Goal: Transaction & Acquisition: Purchase product/service

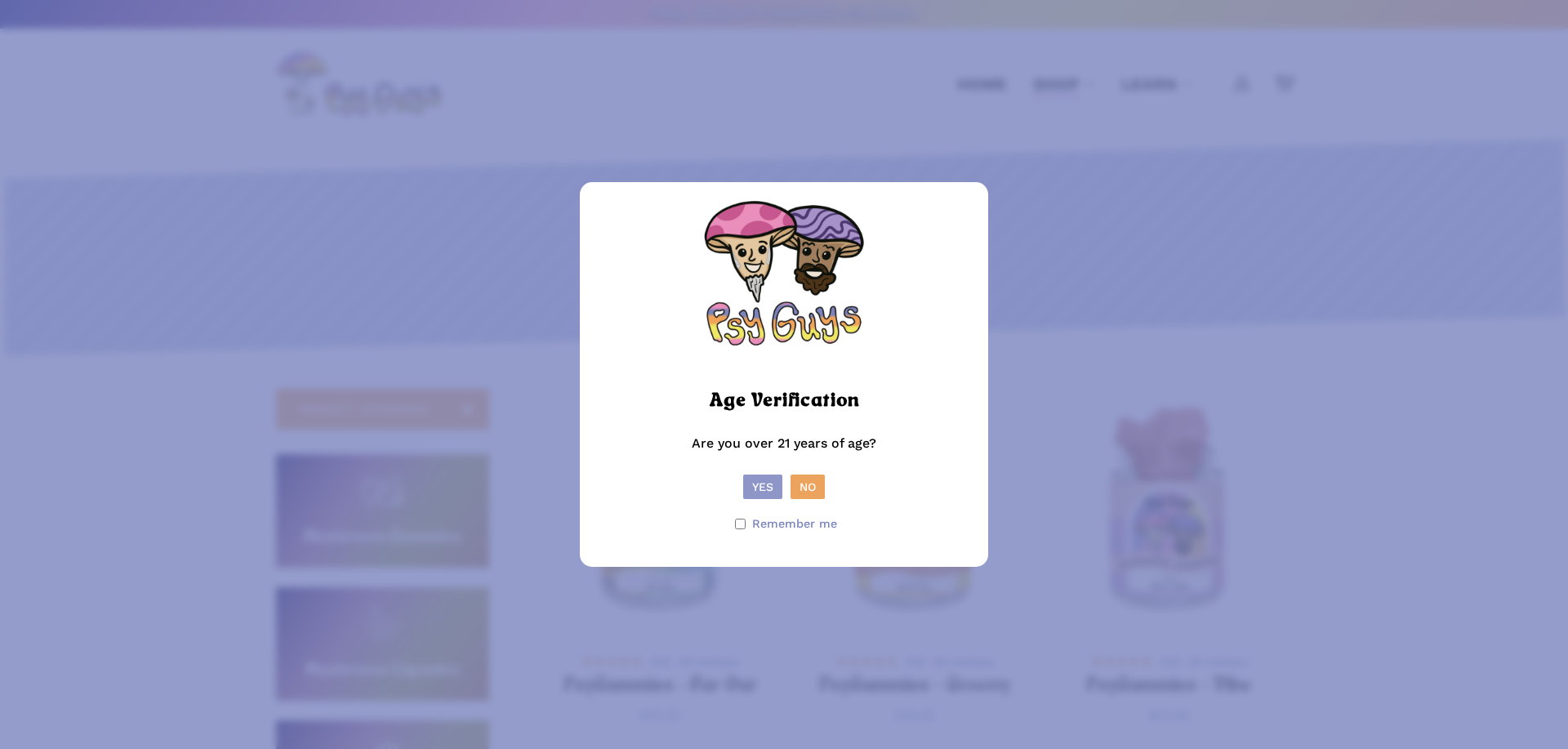
click at [767, 479] on button "Yes" at bounding box center [762, 486] width 39 height 24
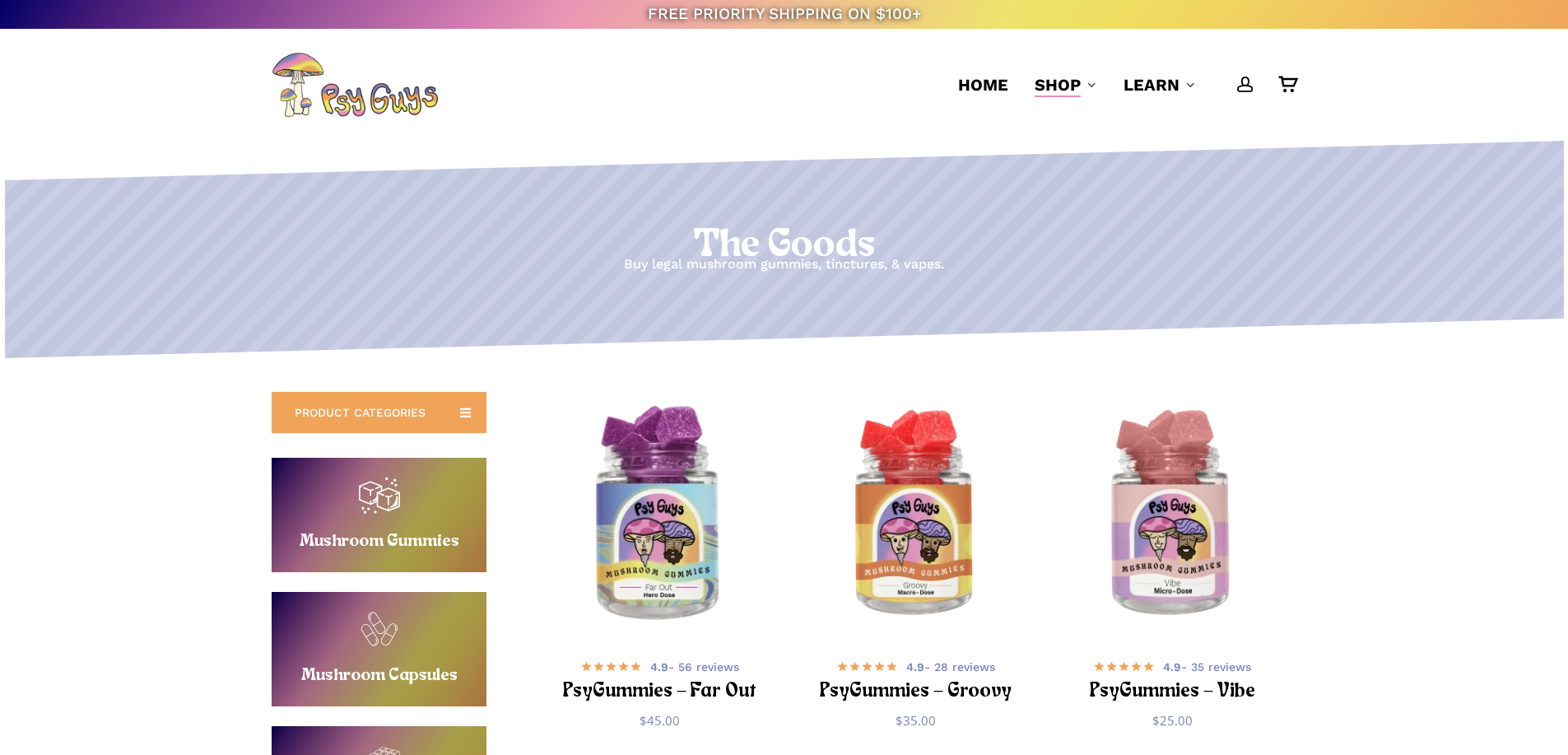
click at [670, 468] on img "PsyGummies - Far Out" at bounding box center [659, 515] width 250 height 250
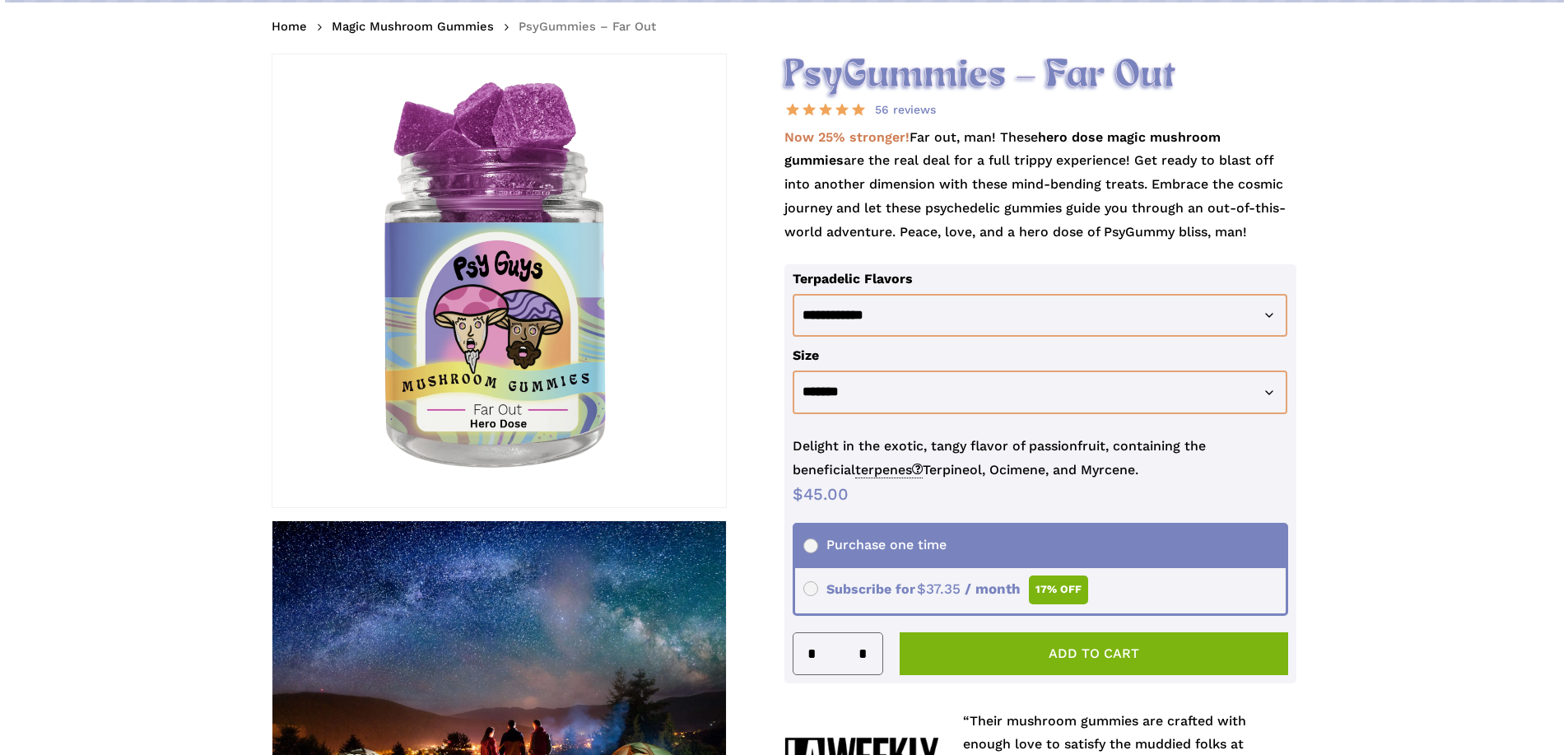
scroll to position [247, 0]
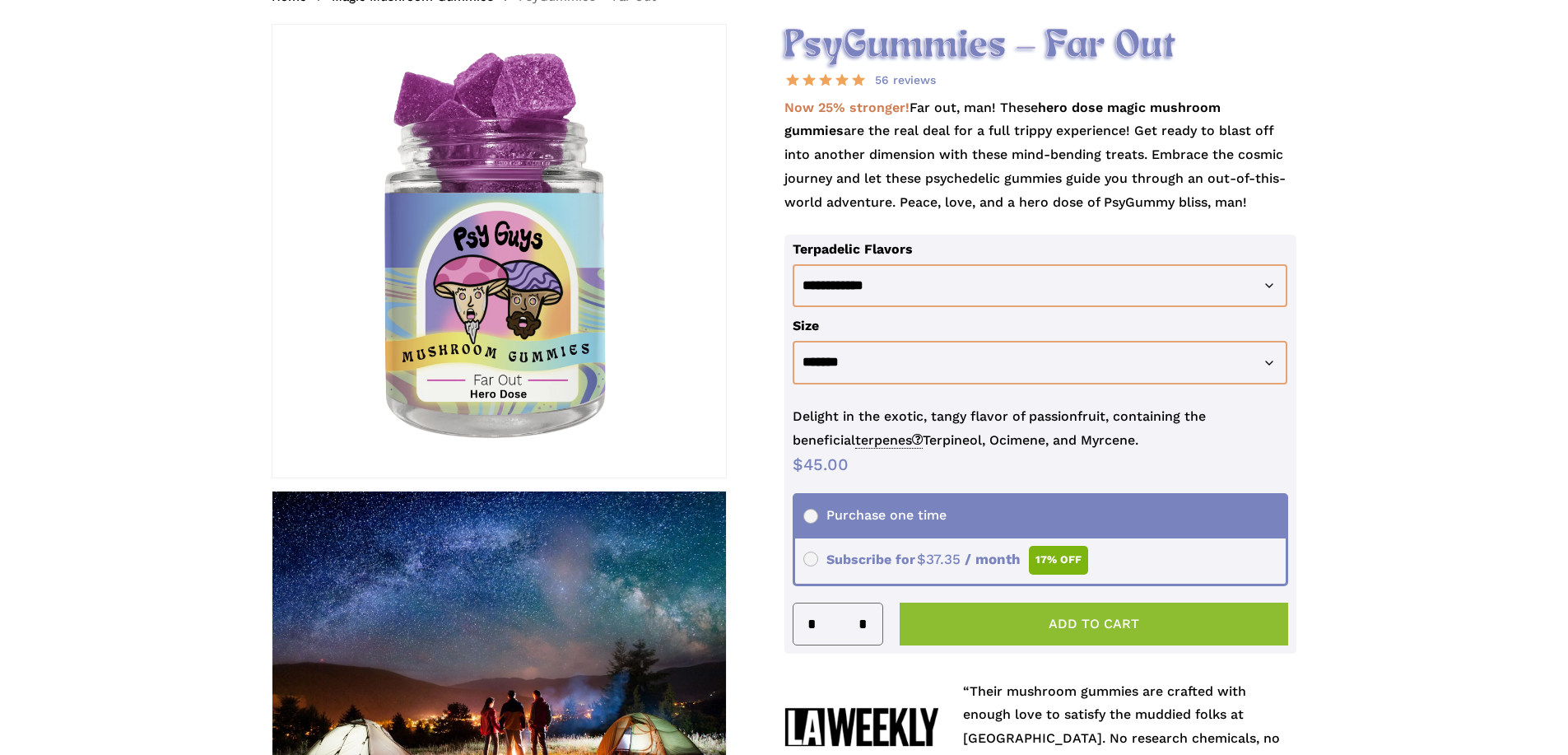
click at [1066, 622] on button "Add to cart" at bounding box center [1095, 624] width 390 height 43
